Goal: Information Seeking & Learning: Learn about a topic

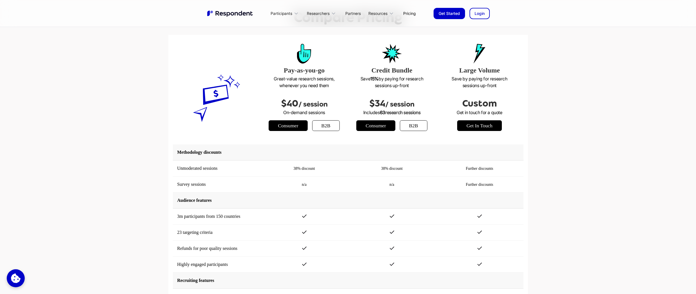
scroll to position [713, 0]
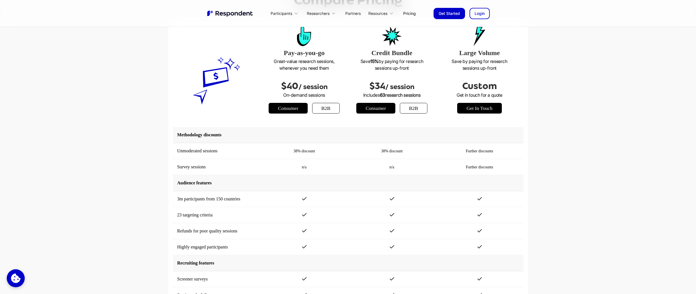
click at [324, 110] on link "b2b" at bounding box center [326, 108] width 28 height 11
click at [288, 108] on link "Consumer" at bounding box center [288, 108] width 39 height 11
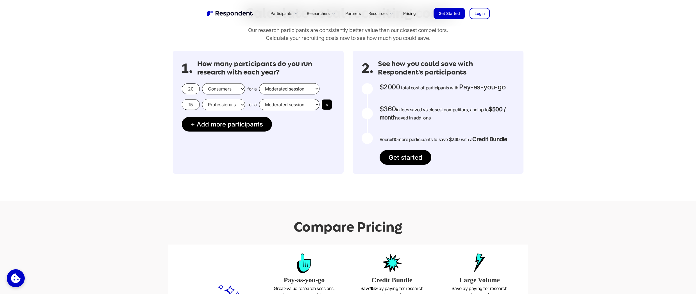
scroll to position [0, 0]
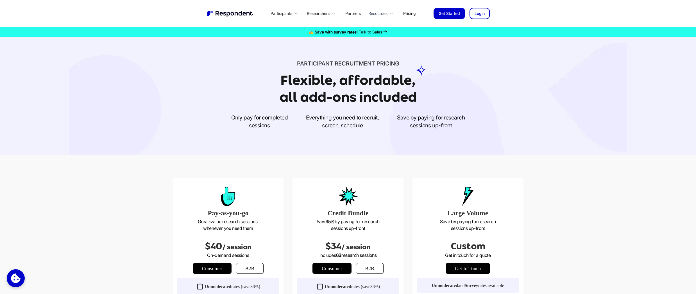
click at [391, 17] on div "Resources" at bounding box center [382, 13] width 33 height 13
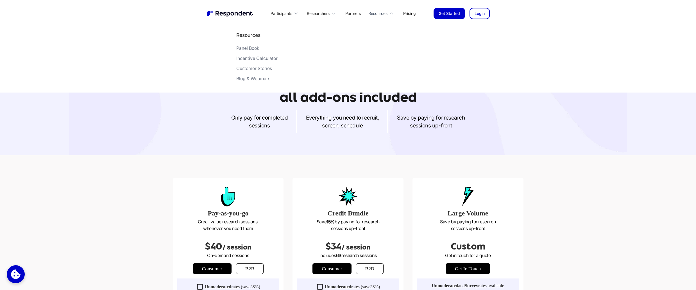
click at [391, 15] on icon at bounding box center [392, 14] width 6 height 6
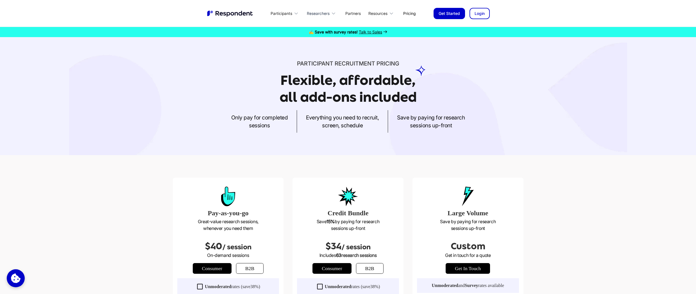
click at [333, 17] on div "Researchers" at bounding box center [322, 13] width 37 height 13
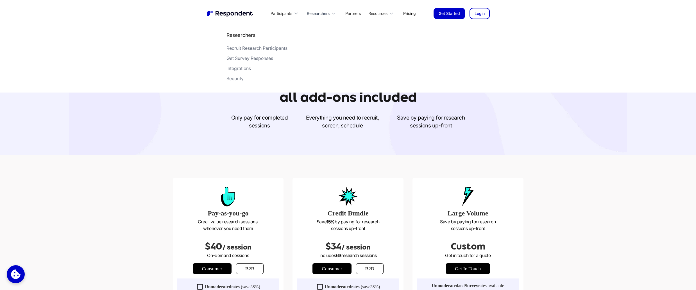
click at [333, 17] on div "Researchers" at bounding box center [322, 13] width 37 height 13
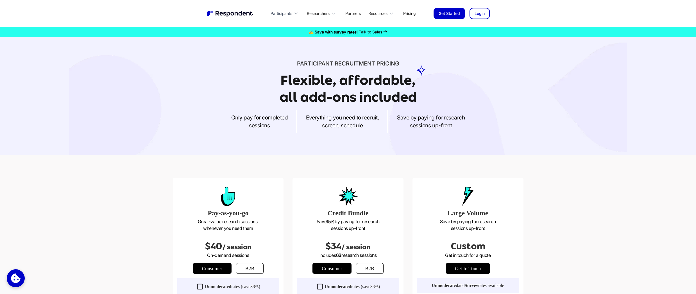
click at [288, 15] on div "Participants" at bounding box center [282, 14] width 22 height 6
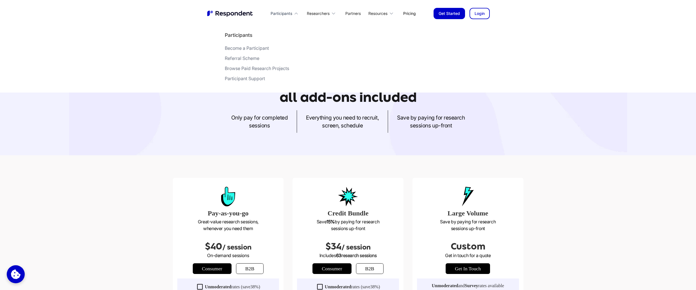
click at [288, 15] on div "Participants" at bounding box center [282, 14] width 22 height 6
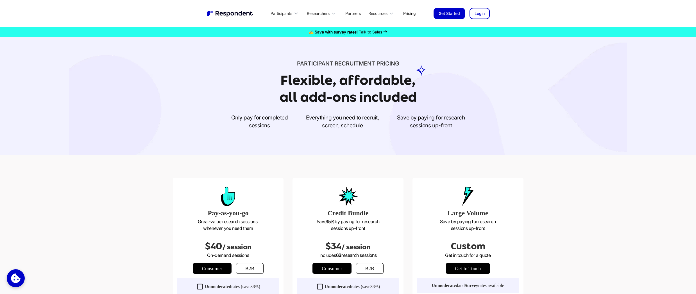
click at [405, 12] on link "Pricing" at bounding box center [409, 13] width 21 height 13
click at [384, 15] on div "Resources" at bounding box center [378, 14] width 19 height 6
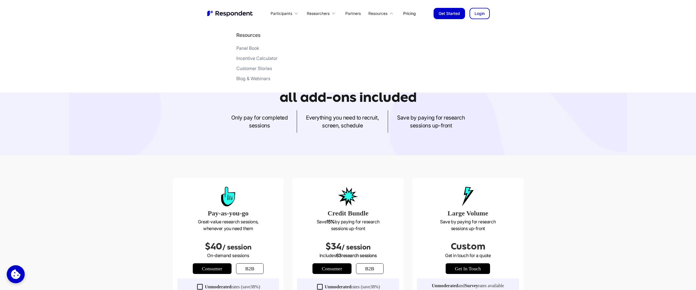
click at [376, 134] on div "Participant recruitment PRICING Flexible, affordable, all add-ons included Only…" at bounding box center [348, 96] width 696 height 118
